Goal: Task Accomplishment & Management: Use online tool/utility

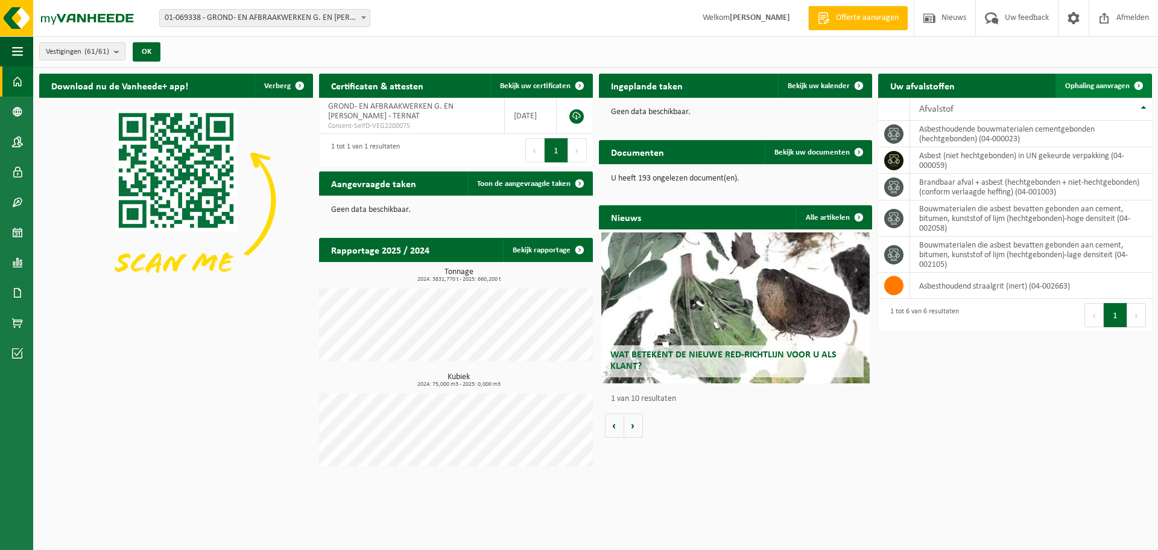
click at [1098, 86] on span "Ophaling aanvragen" at bounding box center [1097, 86] width 65 height 8
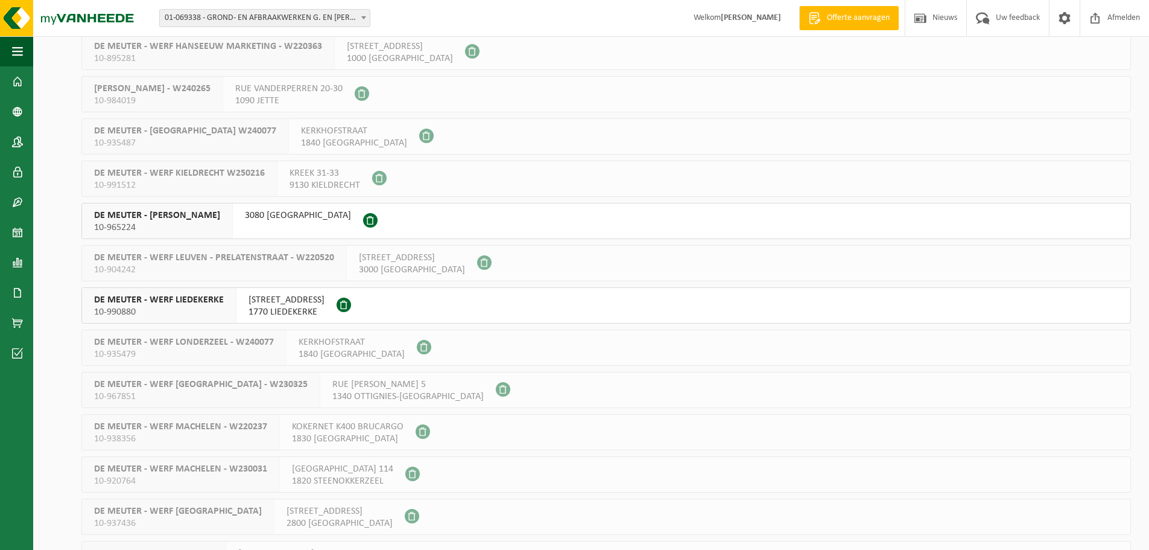
scroll to position [1267, 0]
click at [320, 213] on span "3080 TERVUREN" at bounding box center [298, 215] width 106 height 12
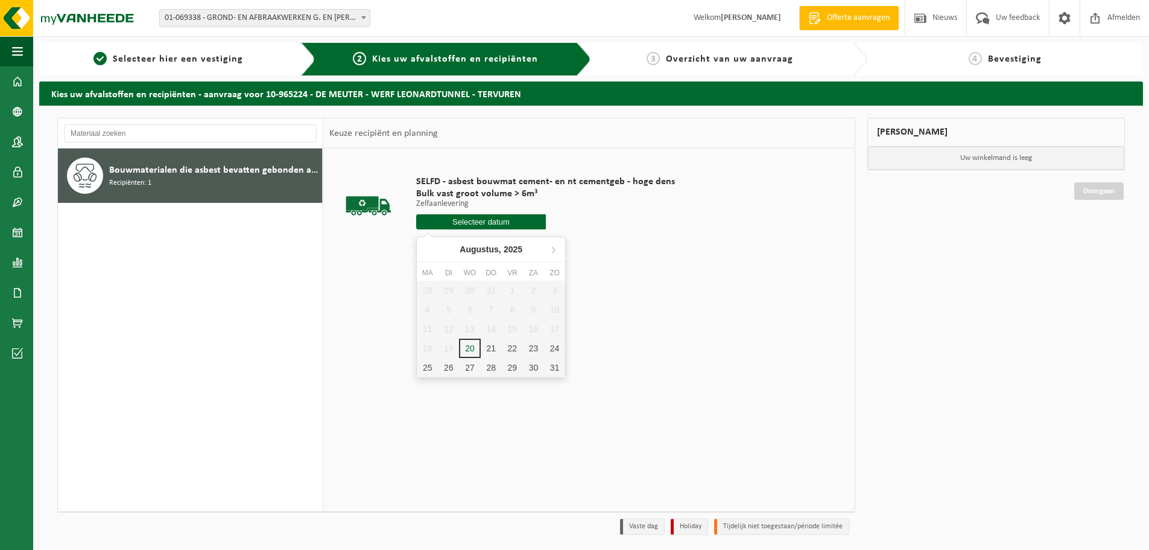
click at [471, 218] on input "text" at bounding box center [481, 221] width 130 height 15
click at [468, 367] on div "27" at bounding box center [469, 367] width 21 height 19
type input "Van 2025-08-27"
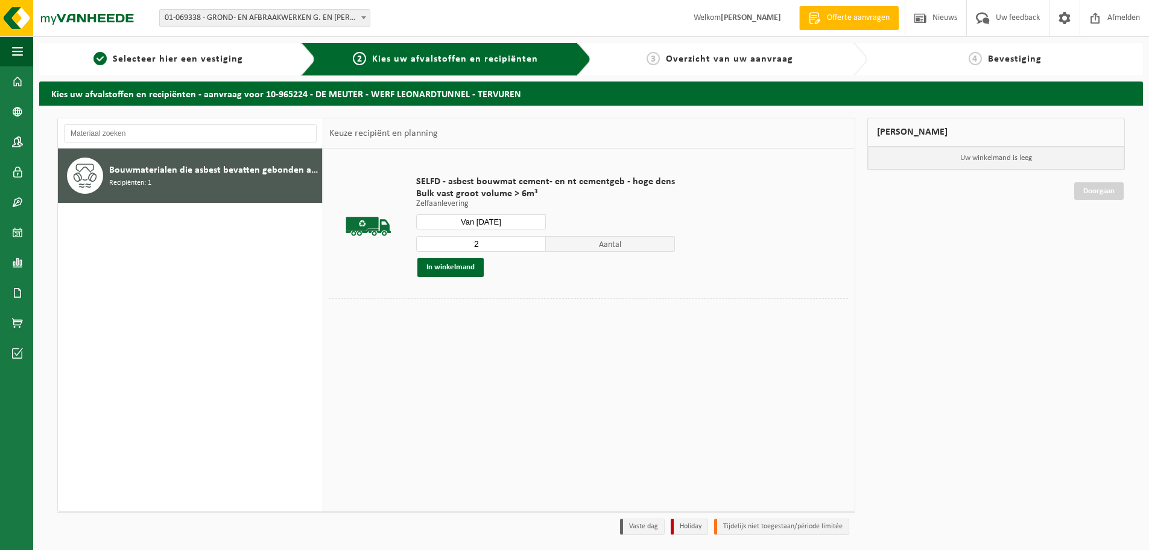
type input "2"
click at [533, 241] on input "2" at bounding box center [481, 244] width 130 height 16
click at [459, 265] on button "In winkelmand" at bounding box center [450, 267] width 66 height 19
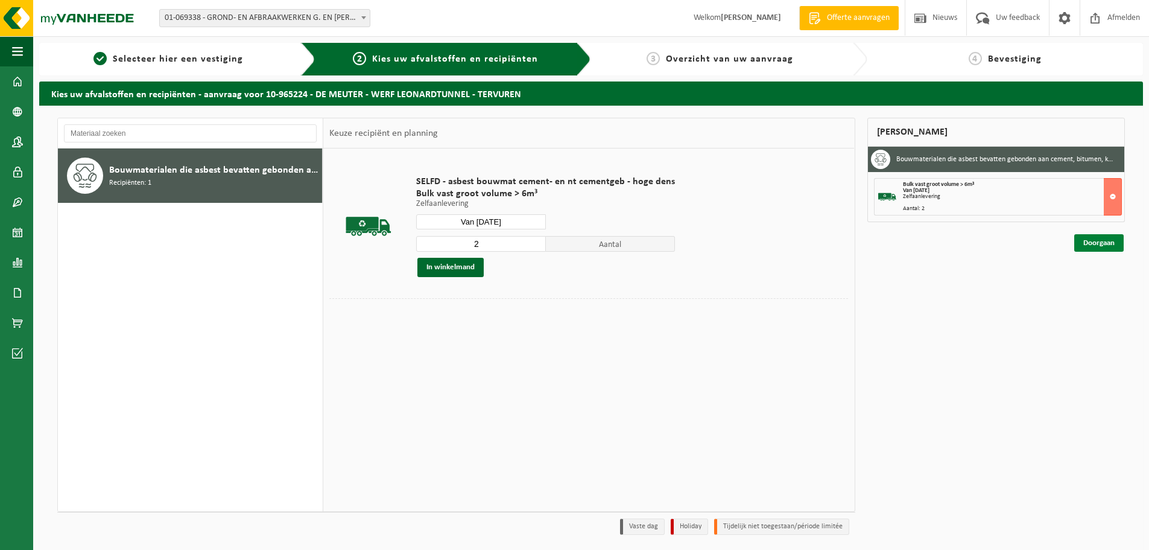
click at [1100, 246] on link "Doorgaan" at bounding box center [1098, 242] width 49 height 17
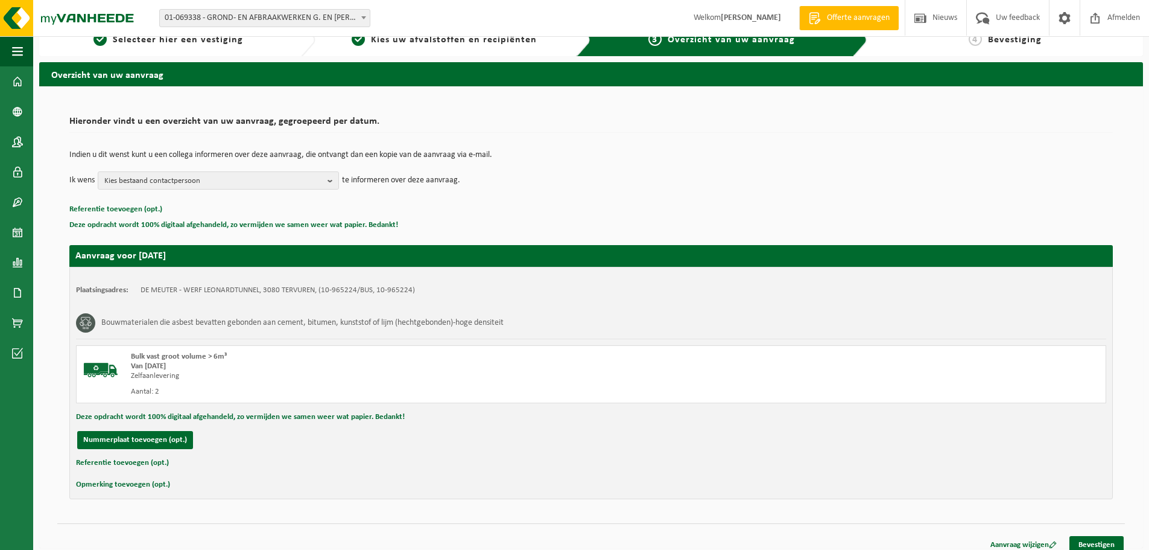
scroll to position [30, 0]
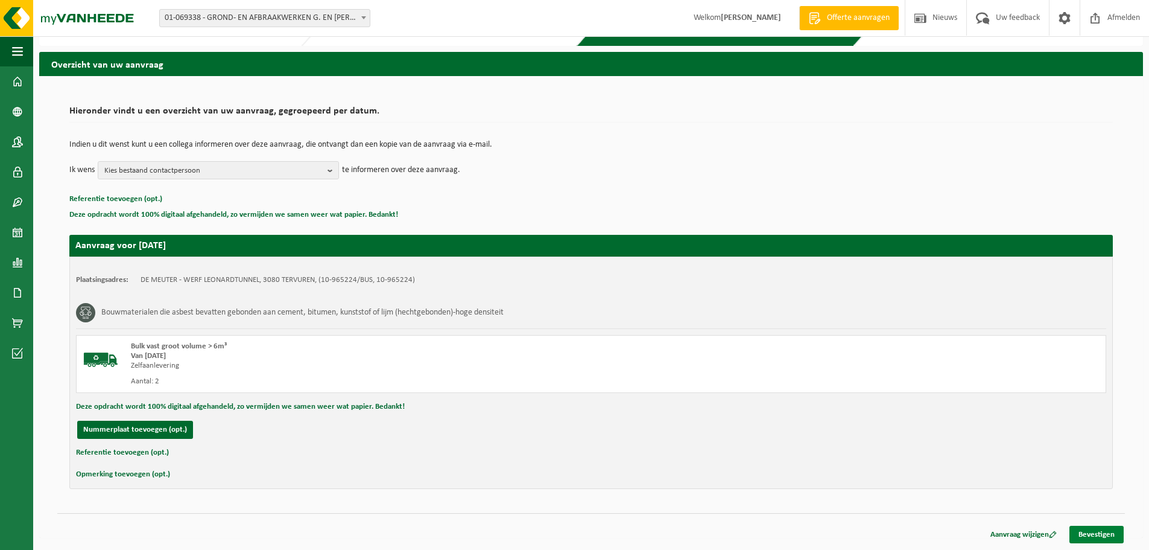
click at [1085, 531] on link "Bevestigen" at bounding box center [1097, 533] width 54 height 17
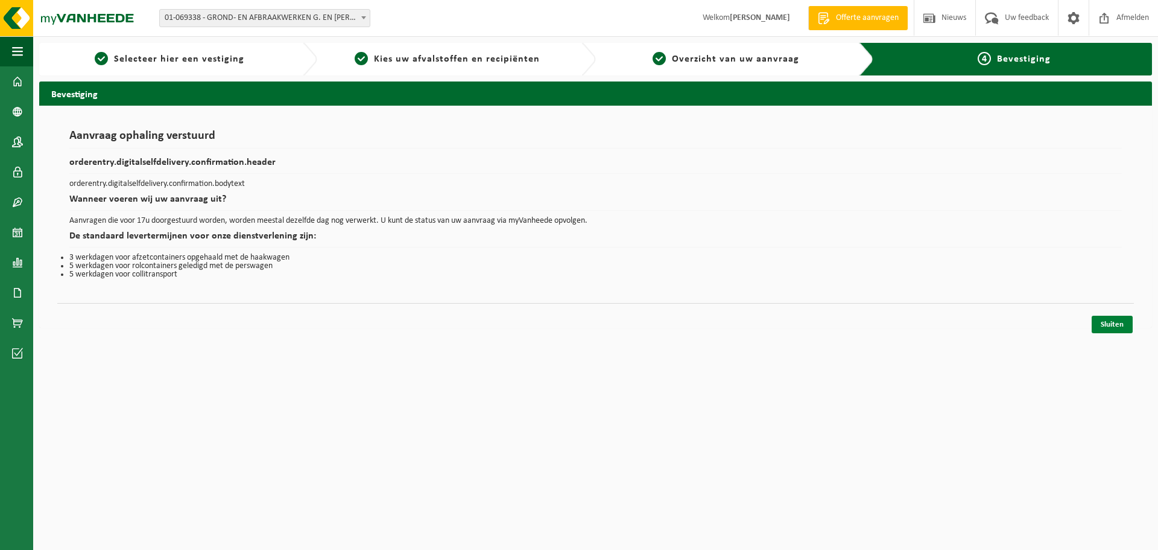
click at [1120, 326] on link "Sluiten" at bounding box center [1112, 323] width 41 height 17
